Goal: Information Seeking & Learning: Learn about a topic

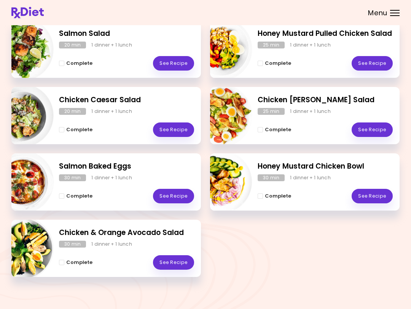
scroll to position [118, 0]
click at [174, 127] on link "See Recipe" at bounding box center [173, 130] width 41 height 14
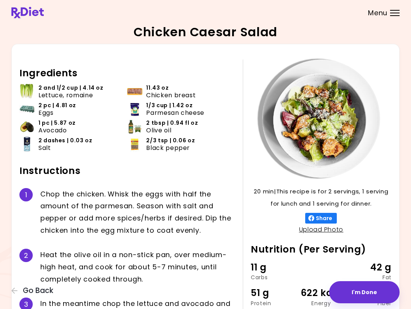
click at [14, 291] on icon "button" at bounding box center [14, 290] width 7 height 7
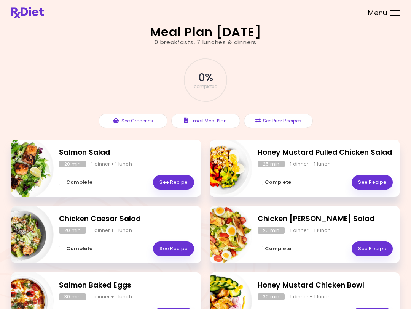
click at [181, 252] on link "See Recipe" at bounding box center [173, 248] width 41 height 14
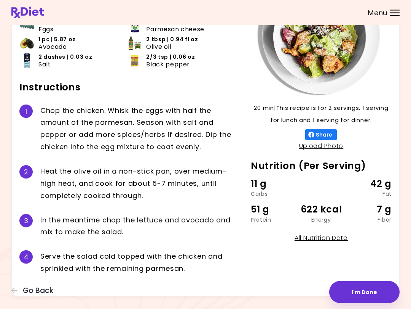
scroll to position [92, 0]
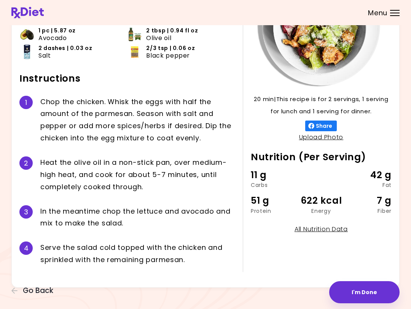
click at [330, 227] on link "All Nutrition Data" at bounding box center [321, 228] width 53 height 9
select select "*"
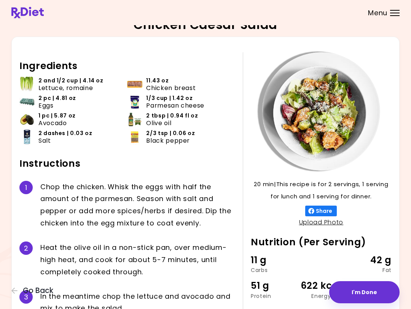
scroll to position [6, 0]
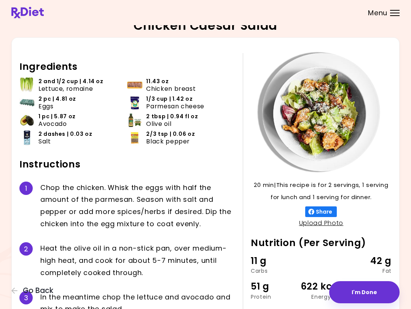
click at [13, 288] on icon "button" at bounding box center [14, 290] width 7 height 7
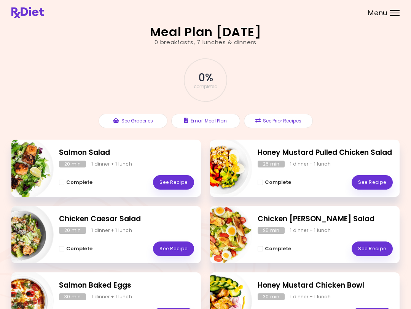
click at [283, 120] on button "See Prior Recipes" at bounding box center [278, 121] width 69 height 14
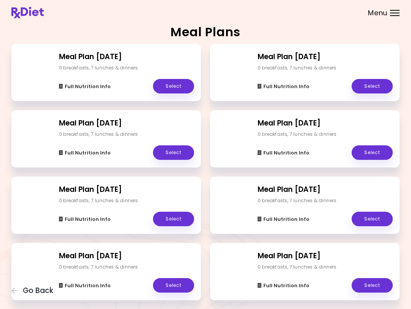
click at [183, 81] on link "Select" at bounding box center [173, 86] width 41 height 14
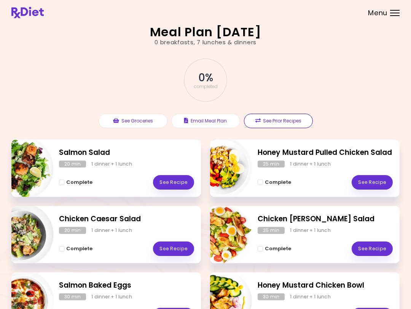
click at [293, 121] on button "See Prior Recipes" at bounding box center [278, 121] width 69 height 14
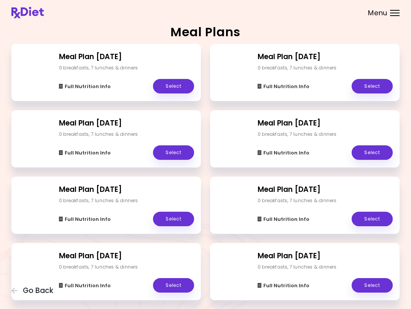
click at [377, 85] on link "Select" at bounding box center [372, 86] width 41 height 14
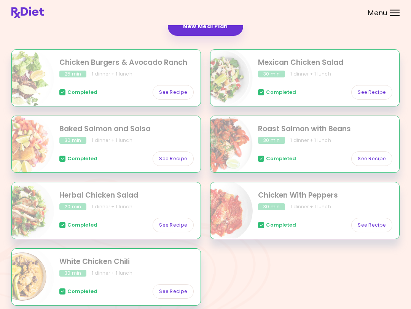
scroll to position [151, 0]
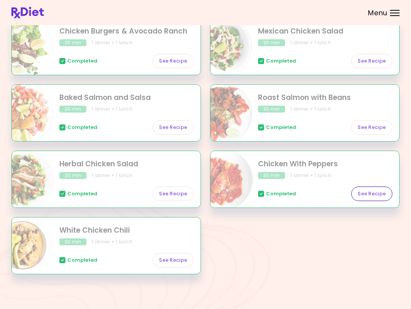
click at [375, 189] on link "See Recipe" at bounding box center [372, 193] width 41 height 14
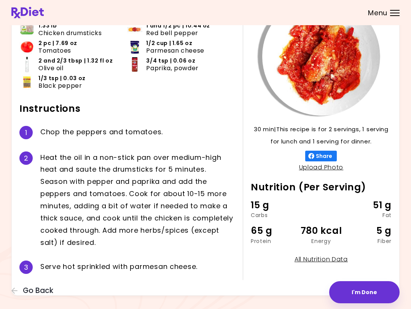
scroll to position [71, 0]
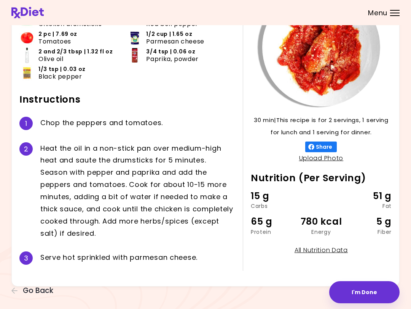
click at [336, 252] on link "All Nutrition Data" at bounding box center [321, 249] width 53 height 9
select select "*"
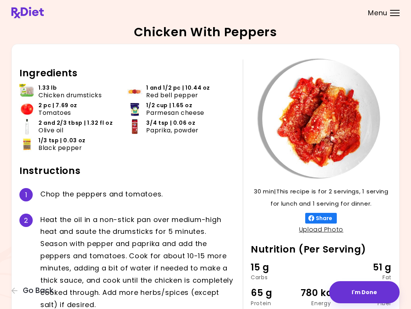
click at [14, 293] on icon "button" at bounding box center [14, 290] width 6 height 6
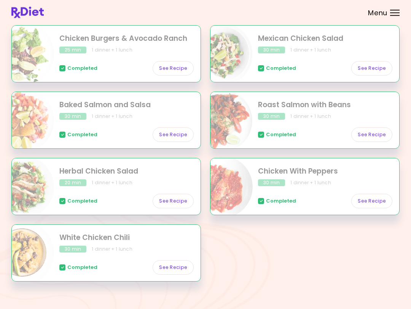
scroll to position [151, 0]
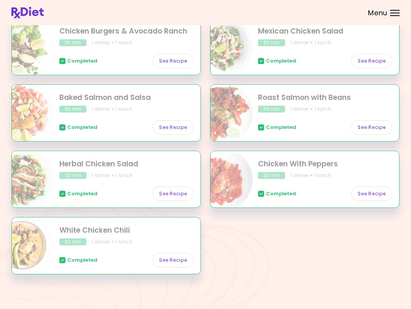
click at [173, 259] on link "See Recipe" at bounding box center [173, 260] width 41 height 14
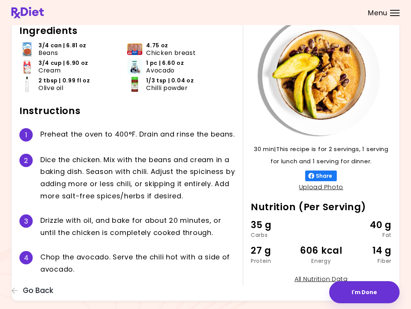
scroll to position [63, 0]
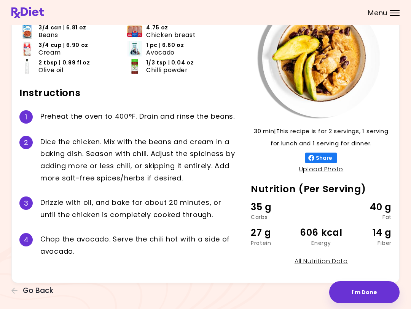
click at [338, 257] on link "All Nutrition Data" at bounding box center [321, 260] width 53 height 9
select select "*"
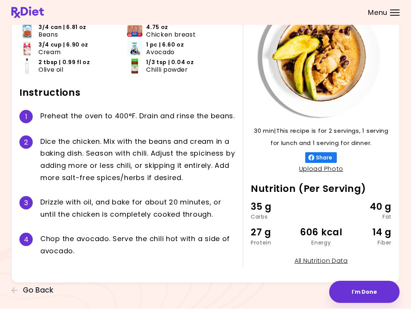
scroll to position [0, 0]
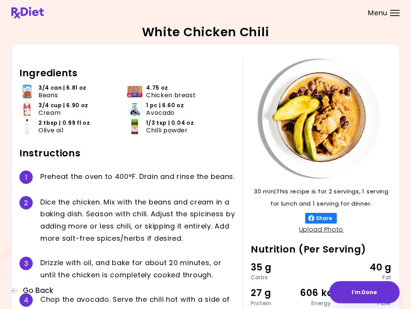
click at [11, 294] on icon "button" at bounding box center [14, 290] width 7 height 7
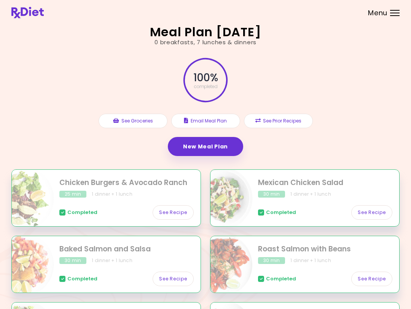
click at [398, 14] on div "Menu" at bounding box center [395, 13] width 10 height 6
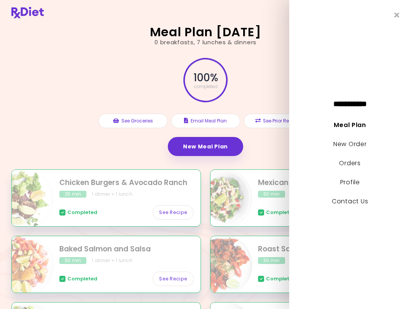
click at [288, 117] on button "See Prior Recipes" at bounding box center [278, 121] width 69 height 14
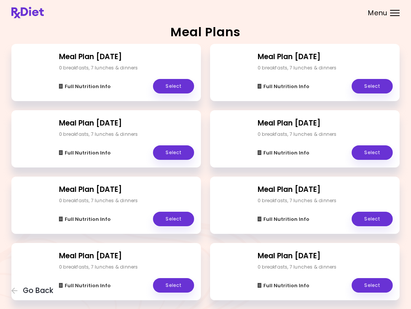
click at [177, 83] on link "Select" at bounding box center [173, 86] width 41 height 14
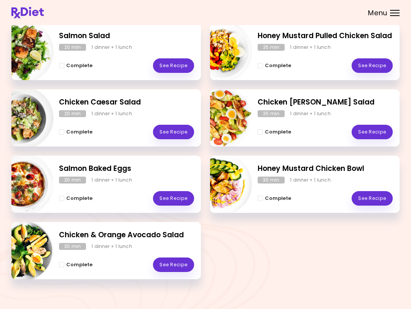
scroll to position [122, 0]
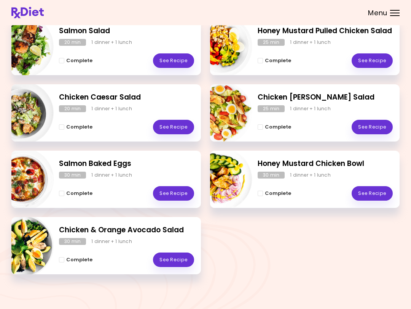
click at [175, 258] on link "See Recipe" at bounding box center [173, 259] width 41 height 14
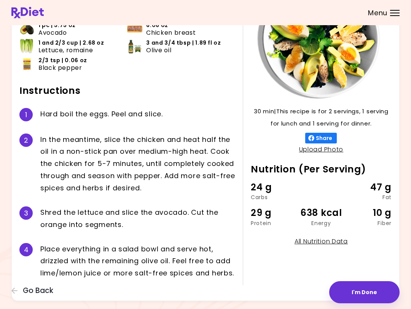
scroll to position [94, 0]
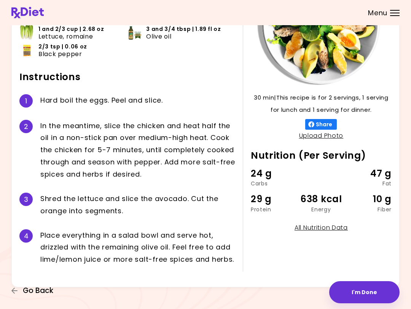
click at [14, 292] on icon "button" at bounding box center [14, 290] width 7 height 7
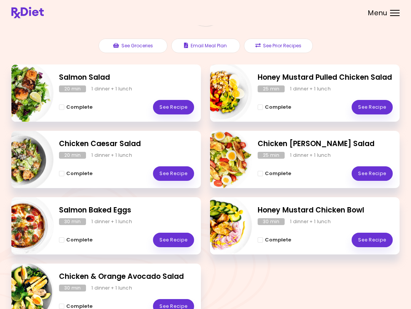
scroll to position [75, 0]
click at [377, 102] on link "See Recipe" at bounding box center [372, 107] width 41 height 14
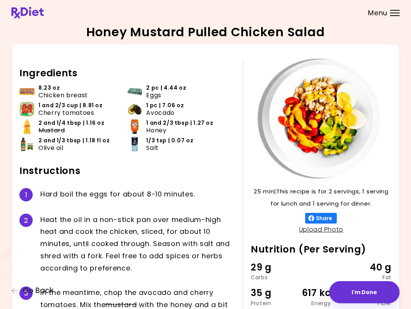
click at [9, 303] on div "Honey Mustard Pulled Chicken Salad 25 min 25 min | This recipe is for 2 serving…" at bounding box center [205, 203] width 411 height 406
click at [13, 286] on button "Go Back" at bounding box center [34, 290] width 46 height 8
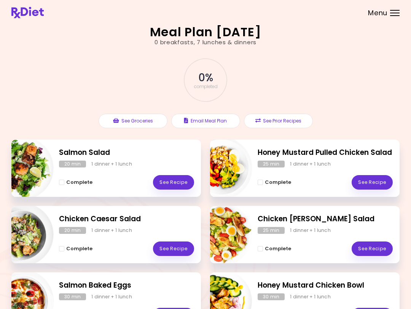
click at [17, 289] on img "Info - Salmon Baked Eggs" at bounding box center [21, 300] width 63 height 63
select select "*"
click at [179, 179] on link "See Recipe" at bounding box center [173, 182] width 41 height 14
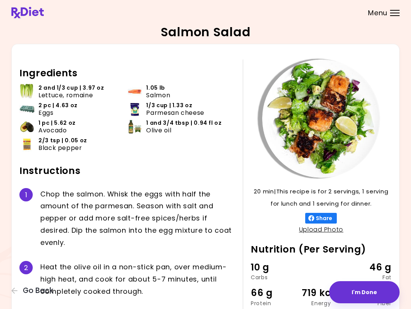
click at [177, 182] on div "1 C h o p t h e s a l m o n . W h i s k t h e e g g s w i t h h a l f t h e a m…" at bounding box center [127, 218] width 216 height 73
click at [11, 295] on div "Salmon Salad 20 min 20 min | This recipe is for 2 servings, 1 serving for lunch…" at bounding box center [205, 208] width 411 height 417
click at [19, 291] on button "Go Back" at bounding box center [34, 290] width 46 height 8
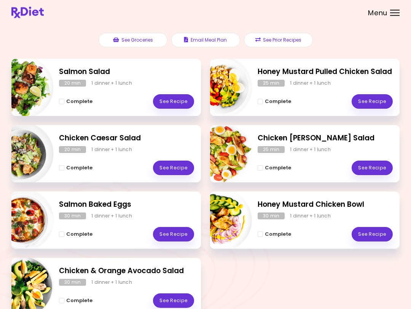
scroll to position [81, 0]
click at [180, 168] on link "See Recipe" at bounding box center [173, 167] width 41 height 14
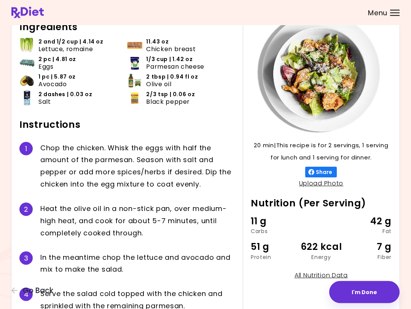
scroll to position [92, 0]
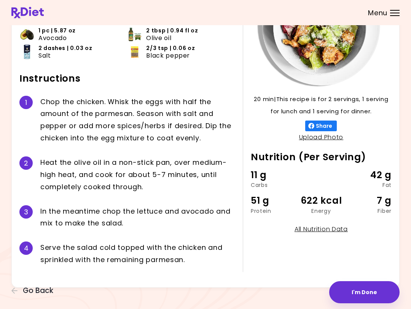
click at [14, 296] on div "Chicken Caesar Salad 20 min 20 min | This recipe is for 2 servings, 1 serving f…" at bounding box center [205, 110] width 411 height 405
click at [13, 293] on icon "button" at bounding box center [14, 290] width 7 height 7
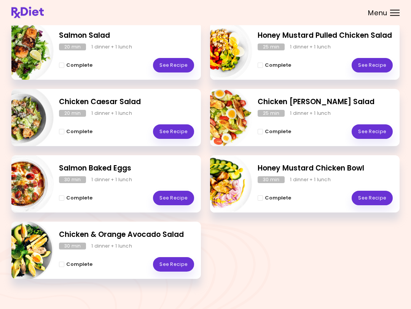
scroll to position [122, 0]
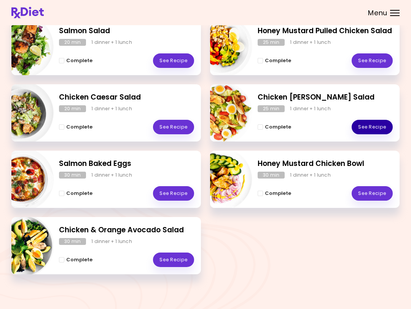
click at [371, 120] on link "See Recipe" at bounding box center [372, 127] width 41 height 14
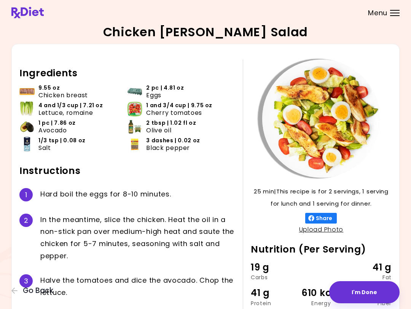
click at [14, 294] on icon "button" at bounding box center [14, 290] width 7 height 7
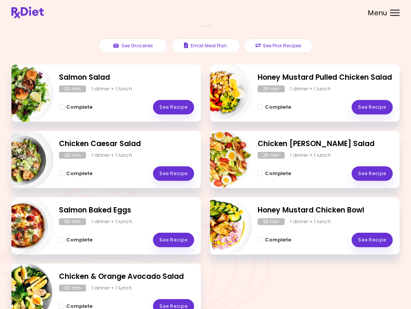
scroll to position [85, 0]
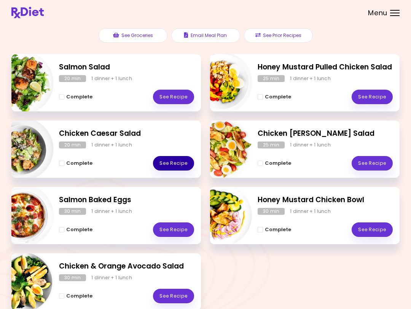
click at [172, 165] on link "See Recipe" at bounding box center [173, 163] width 41 height 14
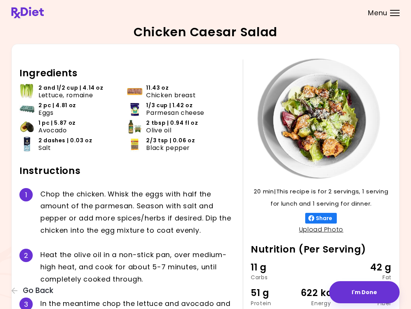
click at [15, 294] on icon "button" at bounding box center [14, 290] width 7 height 7
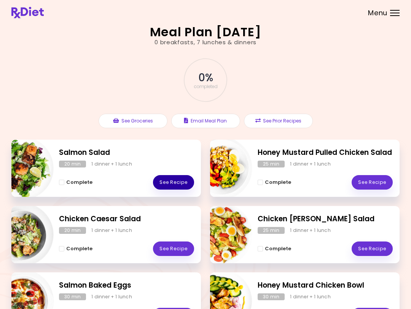
click at [174, 182] on link "See Recipe" at bounding box center [173, 182] width 41 height 14
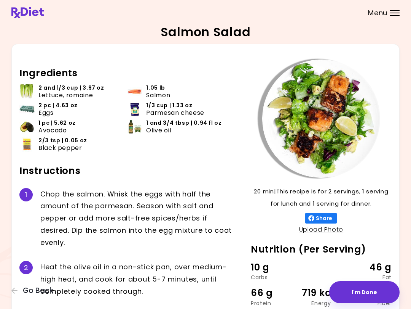
click at [6, 289] on div "Salmon Salad 20 min 20 min | This recipe is for 2 servings, 1 serving for lunch…" at bounding box center [205, 208] width 411 height 417
click at [14, 291] on icon "button" at bounding box center [14, 290] width 7 height 7
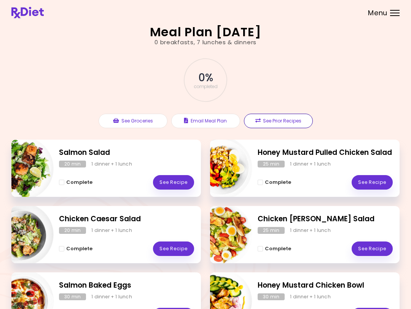
click at [296, 125] on button "See Prior Recipes" at bounding box center [278, 121] width 69 height 14
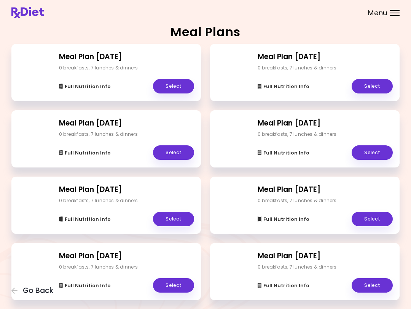
click at [377, 85] on link "Select" at bounding box center [372, 86] width 41 height 14
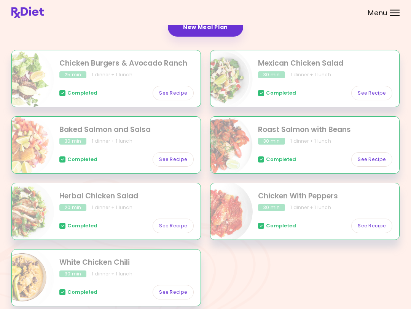
scroll to position [151, 0]
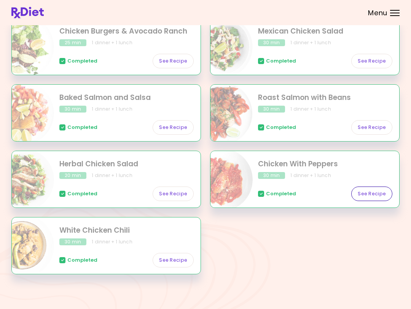
click at [374, 193] on link "See Recipe" at bounding box center [372, 193] width 41 height 14
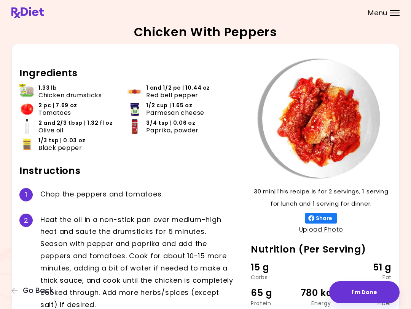
click at [12, 292] on icon "button" at bounding box center [14, 290] width 7 height 7
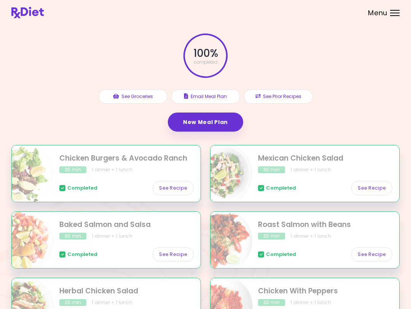
scroll to position [24, 0]
click at [297, 96] on button "See Prior Recipes" at bounding box center [278, 97] width 69 height 14
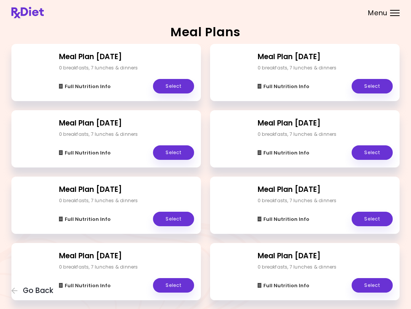
click at [181, 86] on link "Select" at bounding box center [173, 86] width 41 height 14
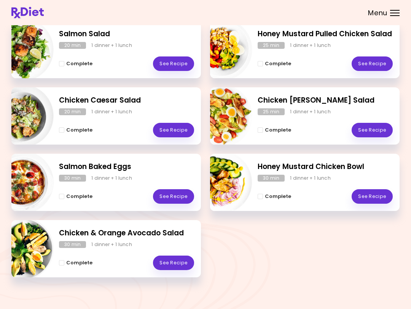
scroll to position [122, 0]
